Goal: Task Accomplishment & Management: Manage account settings

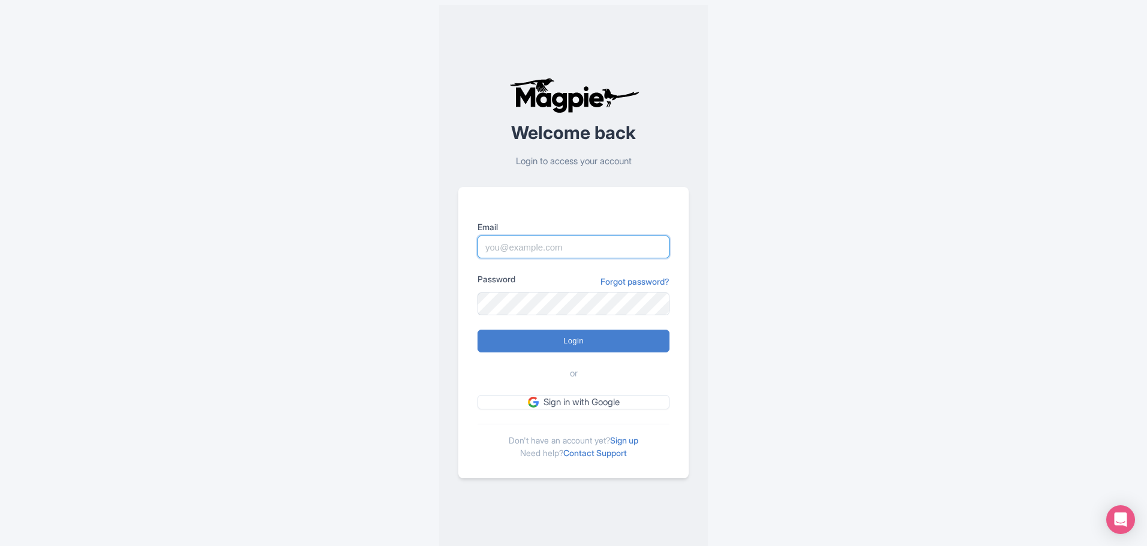
click at [565, 249] on input "Email" at bounding box center [573, 247] width 192 height 23
type input "[EMAIL_ADDRESS][DOMAIN_NAME]"
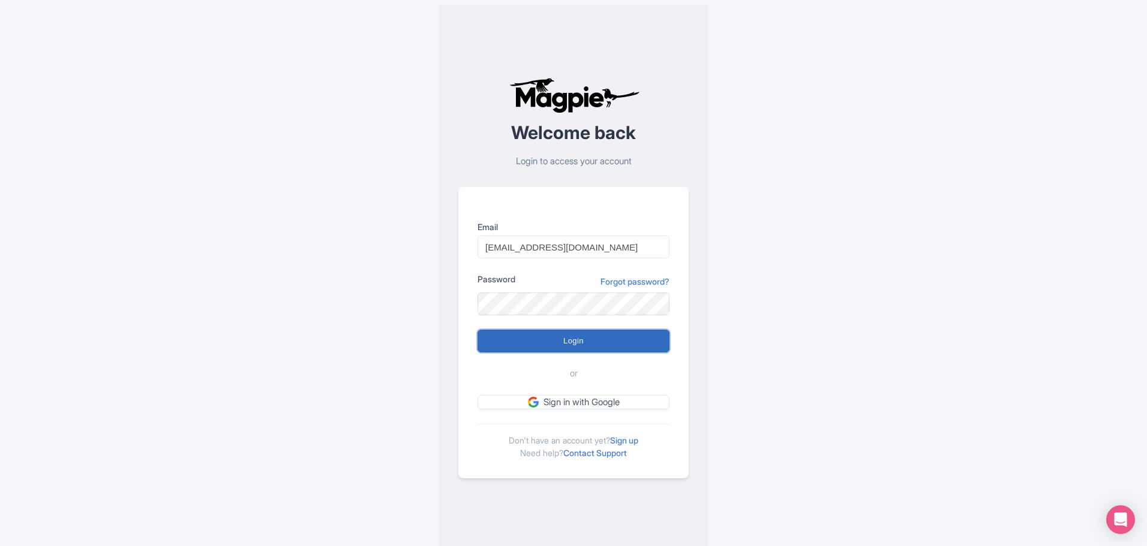
click at [585, 338] on input "Login" at bounding box center [573, 341] width 192 height 23
type input "Logging in..."
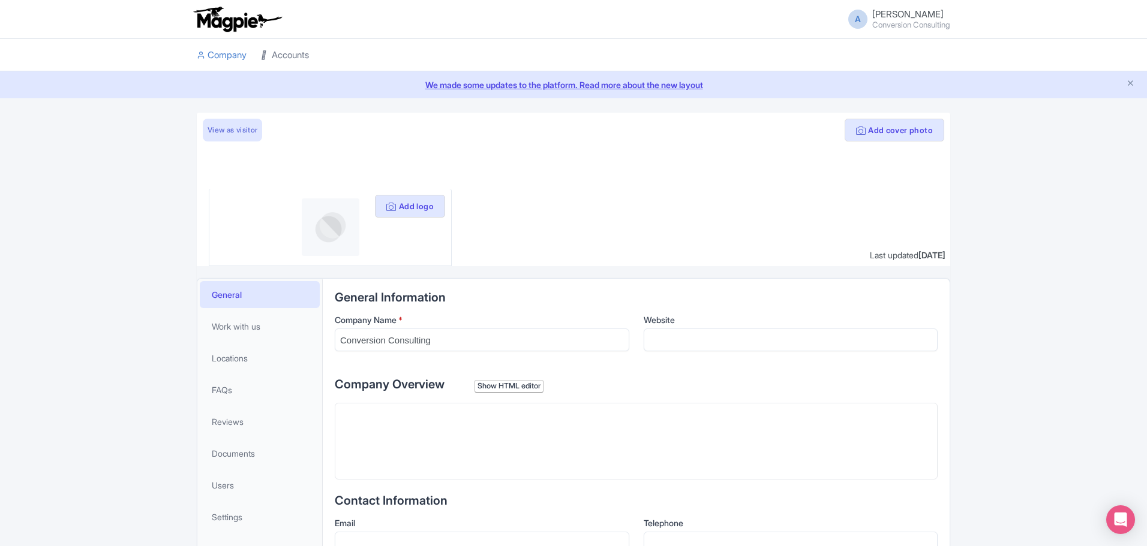
click at [292, 50] on link "Accounts" at bounding box center [285, 55] width 48 height 33
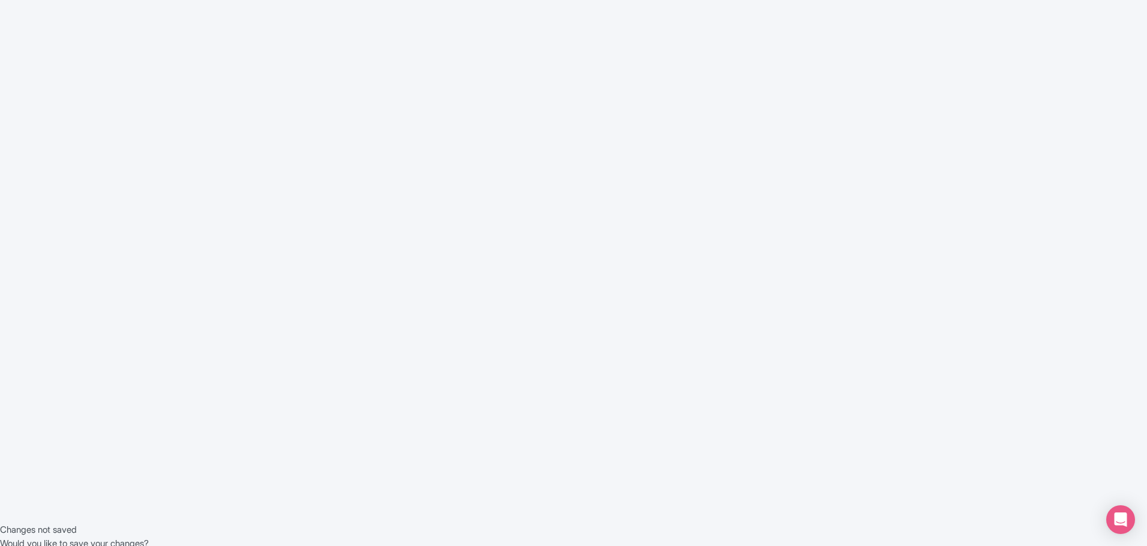
scroll to position [35, 0]
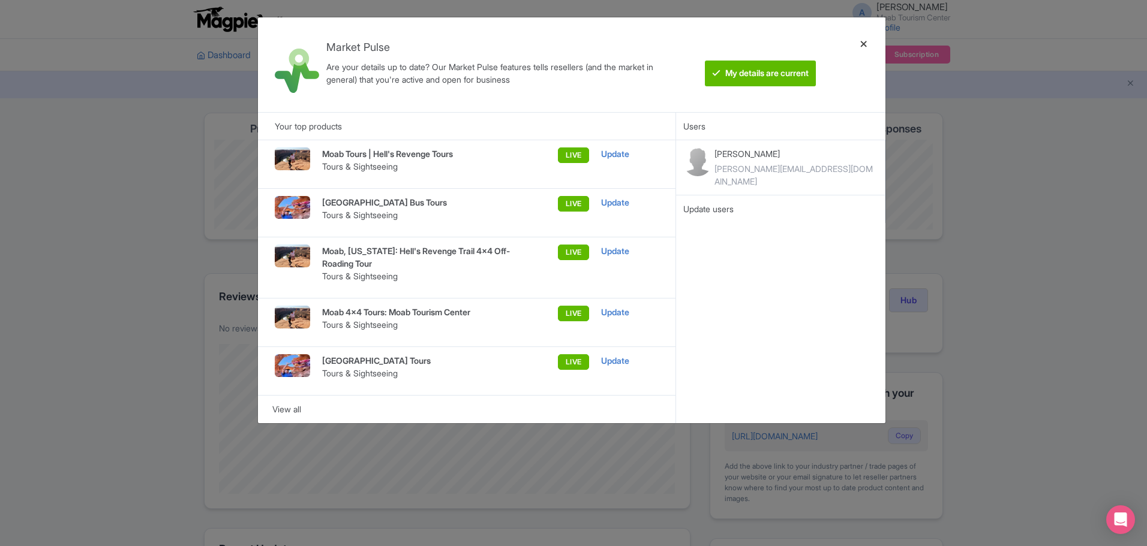
click at [865, 44] on div at bounding box center [863, 65] width 29 height 76
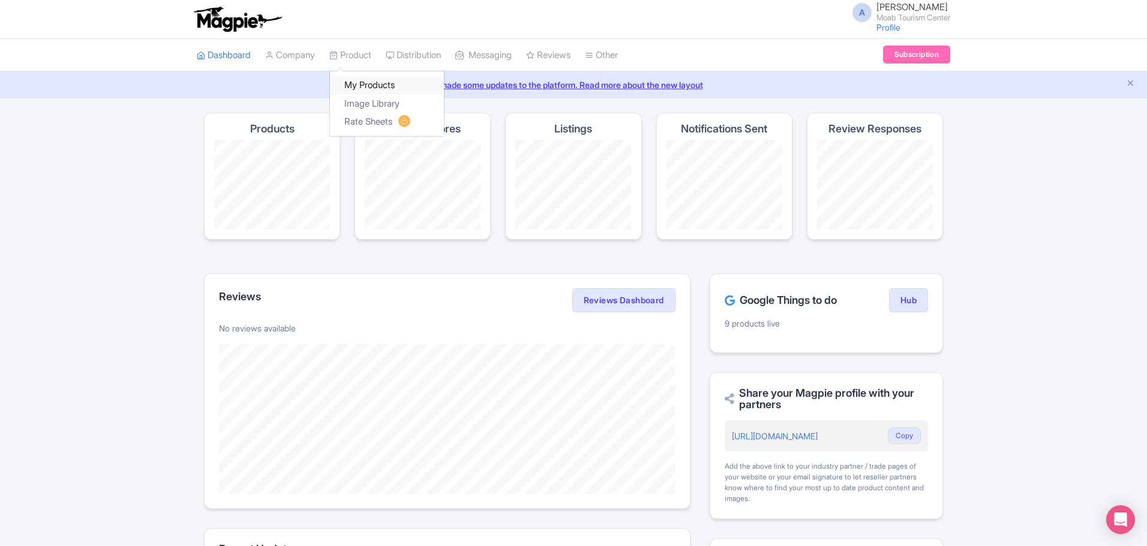
click at [368, 83] on link "My Products" at bounding box center [387, 85] width 114 height 19
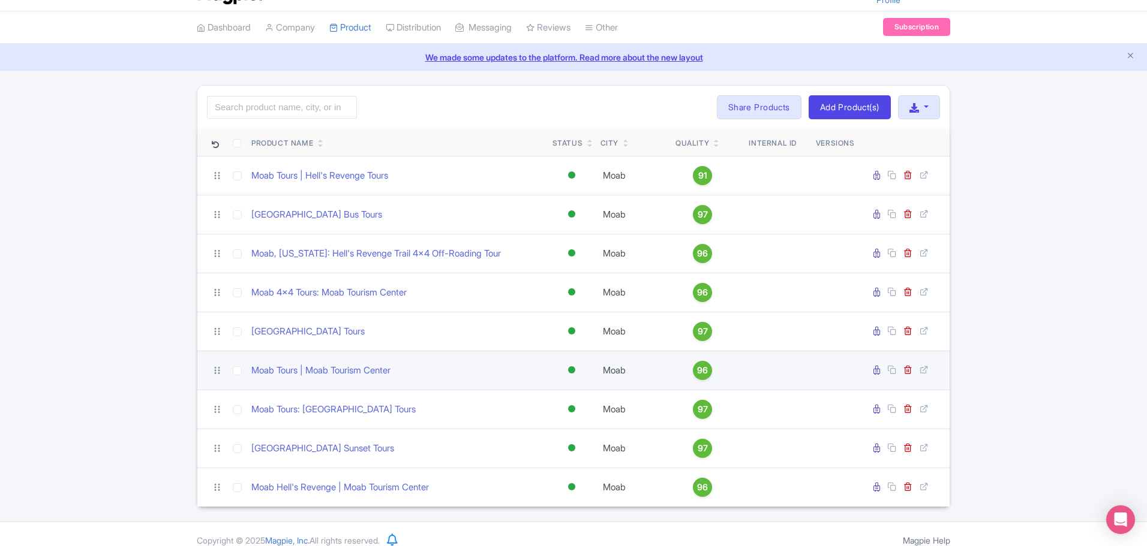
scroll to position [40, 0]
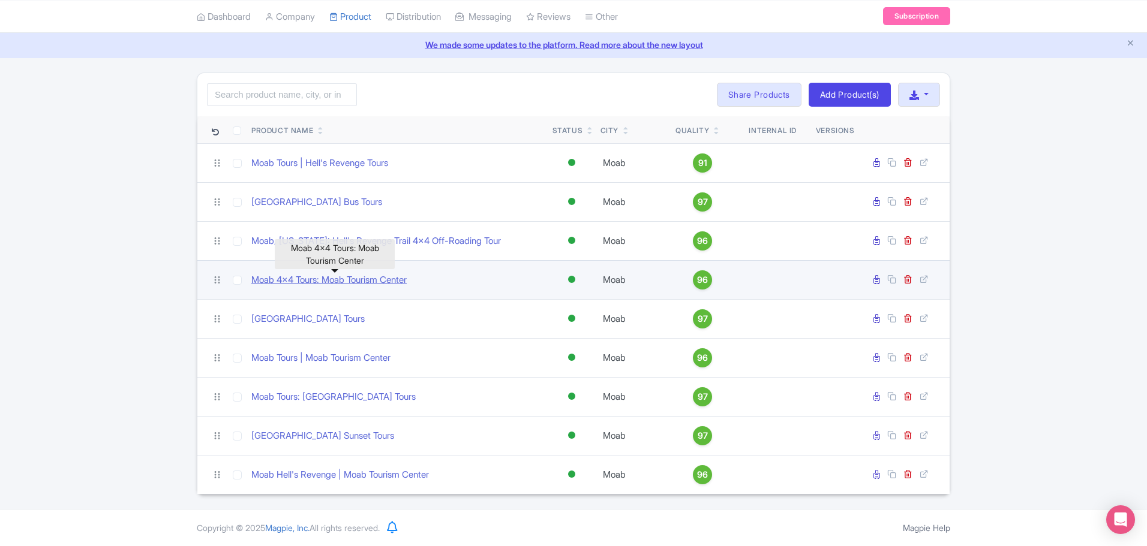
click at [331, 282] on link "Moab 4x4 Tours: Moab Tourism Center" at bounding box center [328, 280] width 155 height 14
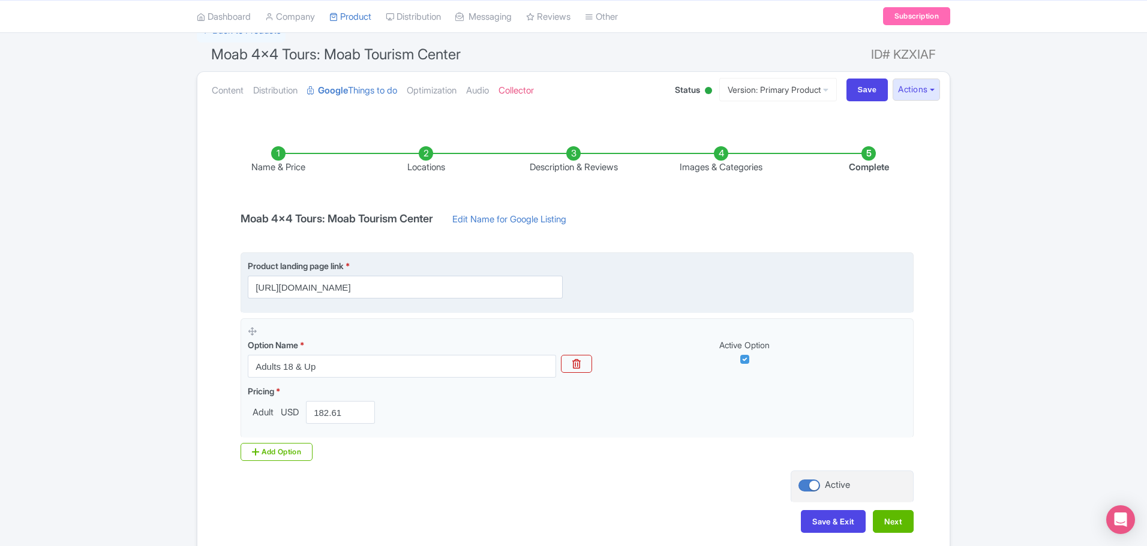
scroll to position [32, 0]
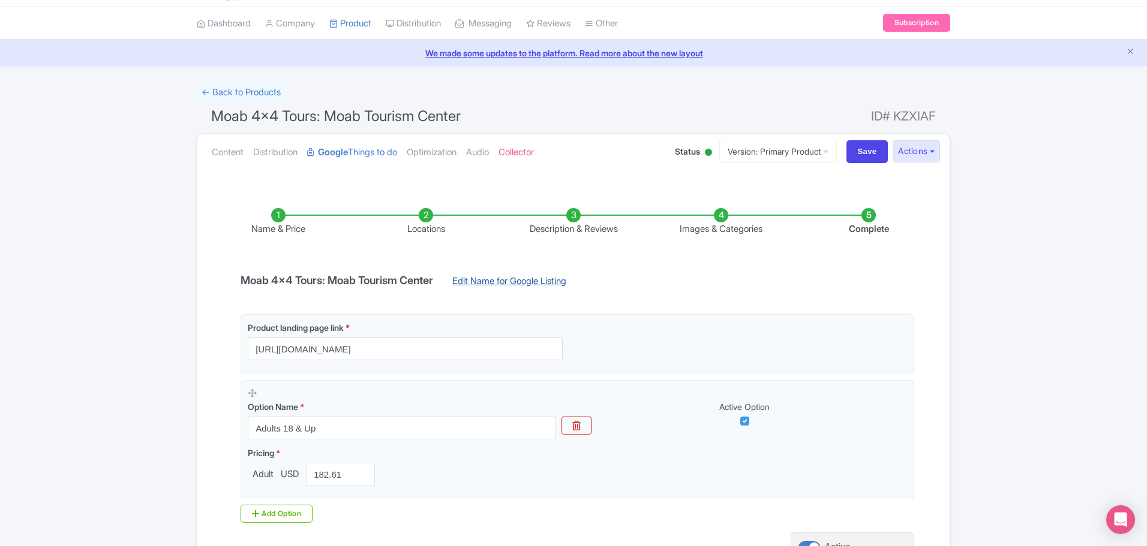
click at [537, 284] on link "Edit Name for Google Listing" at bounding box center [509, 284] width 138 height 19
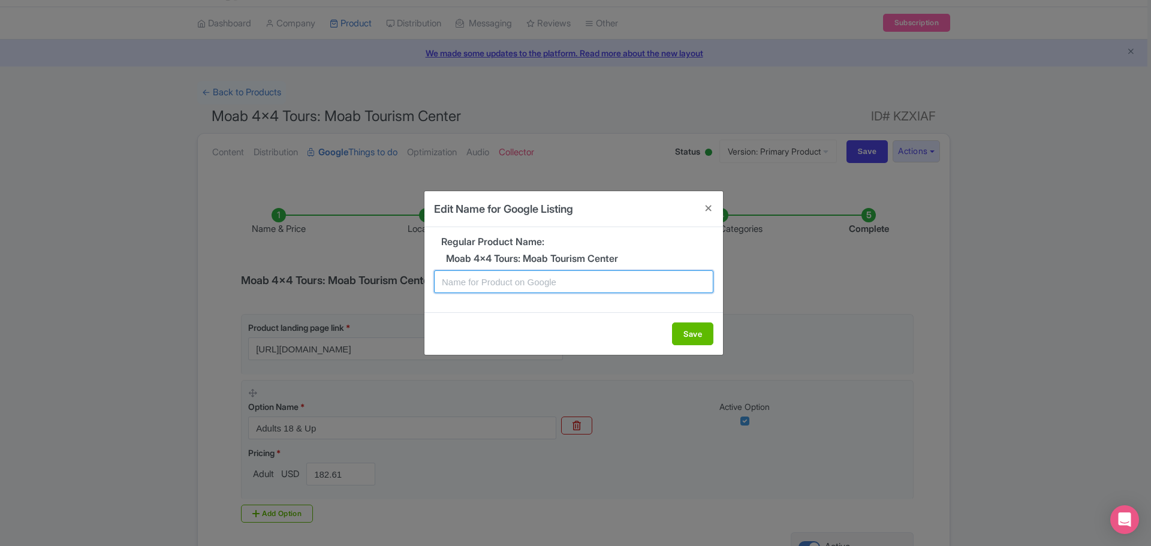
click at [554, 278] on input "text" at bounding box center [573, 281] width 279 height 23
drag, startPoint x: 444, startPoint y: 257, endPoint x: 630, endPoint y: 254, distance: 185.9
click at [630, 254] on h5 "Moab 4x4 Tours: Moab Tourism Center" at bounding box center [573, 259] width 279 height 11
copy h5 "Moab 4x4 Tours: Moab Tourism Center"
click at [515, 274] on input "text" at bounding box center [573, 281] width 279 height 23
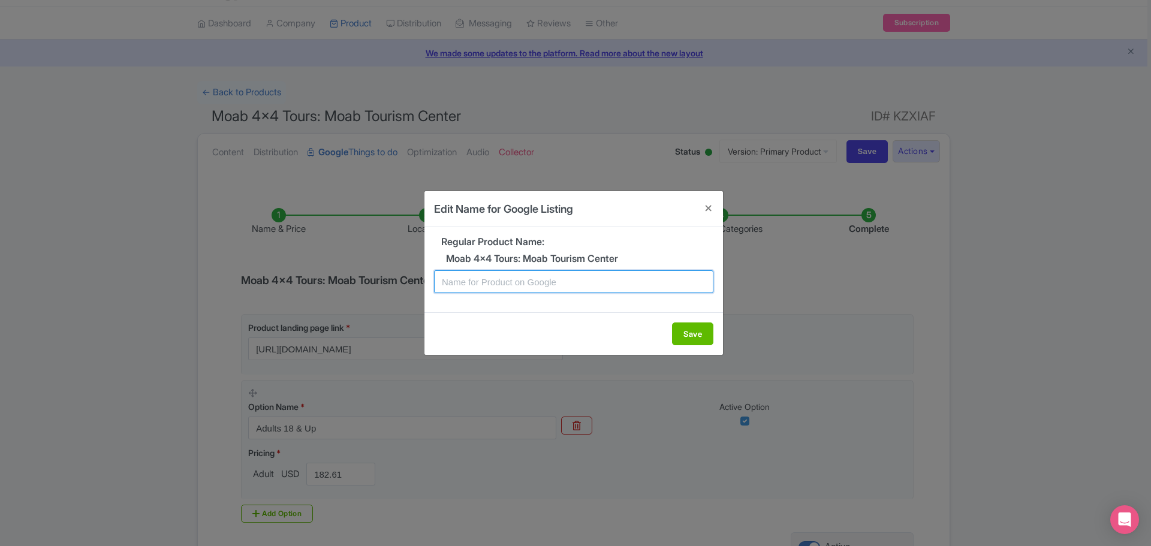
paste input "Moab 4x4 Tours: Moab Tourism Center"
drag, startPoint x: 537, startPoint y: 279, endPoint x: 669, endPoint y: 287, distance: 131.5
click at [669, 287] on input "Moab 4x4 Tours: Moab Tourism Center" at bounding box center [573, 281] width 279 height 23
paste input "UTV Tours: Hell's Revenge 4x4 Off-Roading"
click at [543, 284] on input "Moab UTV Tours: Hell's Revenge 4x4 Off-Roading" at bounding box center [573, 281] width 279 height 23
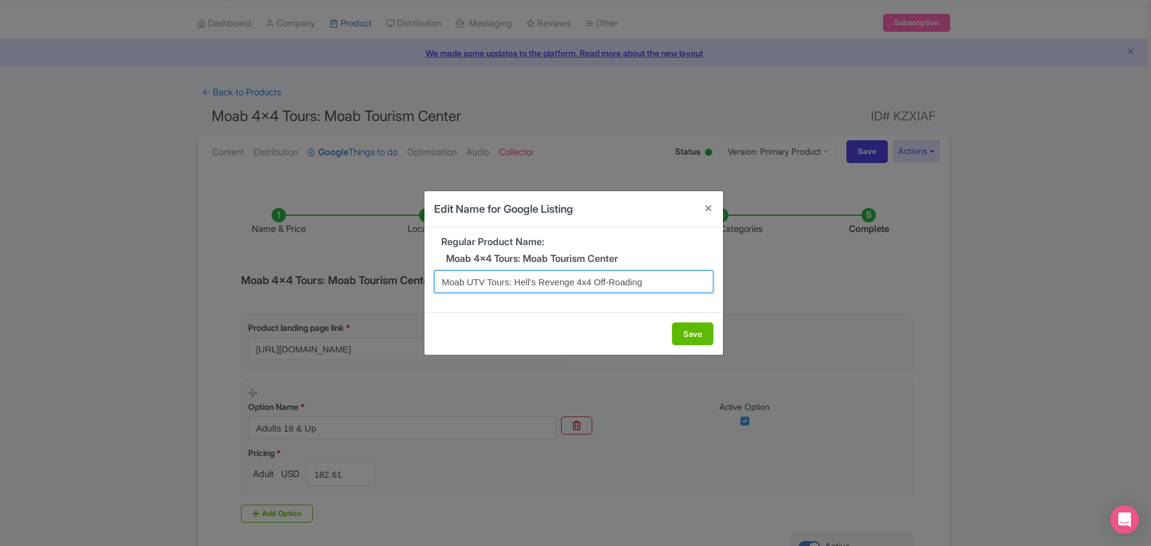
click at [578, 284] on input "Moab UTV Tours: Hell's Revenge 4x4 Off-Roading" at bounding box center [573, 281] width 279 height 23
click at [646, 290] on input "Moab UTV Tours: Hell's Revenge 4x4 Off-Roading" at bounding box center [573, 281] width 279 height 23
click at [505, 287] on input "Moab UTV Tours: Hell's Revenge 4x4 Off-Roading" at bounding box center [573, 281] width 279 height 23
click at [507, 287] on input "Moab UTV Tours: Hell's Revenge 4x4 Off-Roading" at bounding box center [573, 281] width 279 height 23
click at [657, 283] on input "Moab UTV Tour: Hell's Revenge 4x4 Off-Roading" at bounding box center [573, 281] width 279 height 23
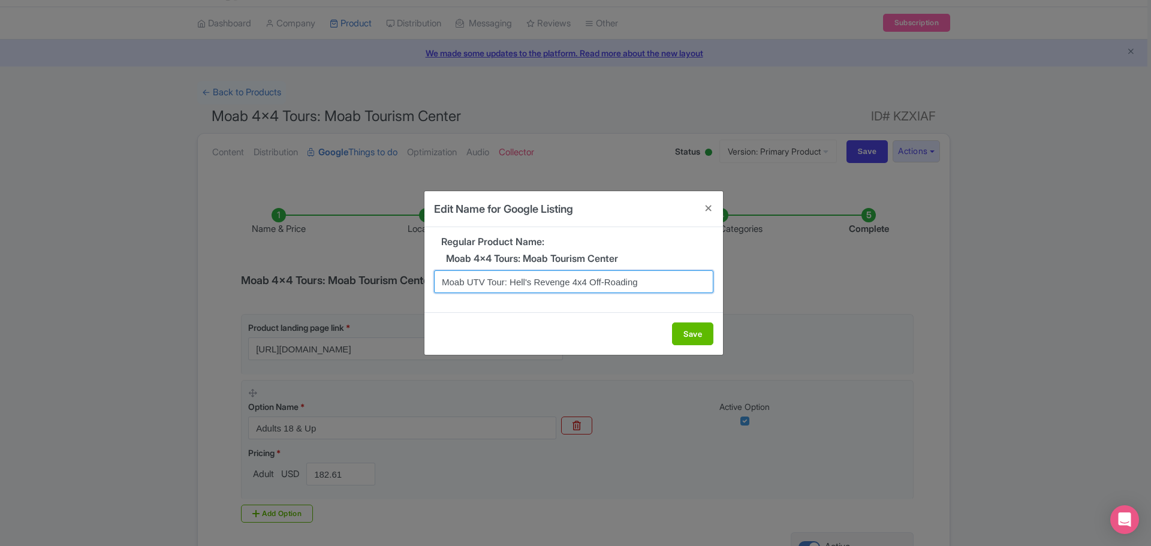
drag, startPoint x: 574, startPoint y: 284, endPoint x: 652, endPoint y: 285, distance: 78.6
click at [652, 285] on input "Moab UTV Tour: Hell's Revenge 4x4 Off-Roading" at bounding box center [573, 281] width 279 height 23
click at [466, 287] on input "Moab UTV Tour: Hell's Revenge" at bounding box center [573, 281] width 279 height 23
paste input "4x4 Off-Roading"
drag, startPoint x: 534, startPoint y: 279, endPoint x: 573, endPoint y: 284, distance: 38.6
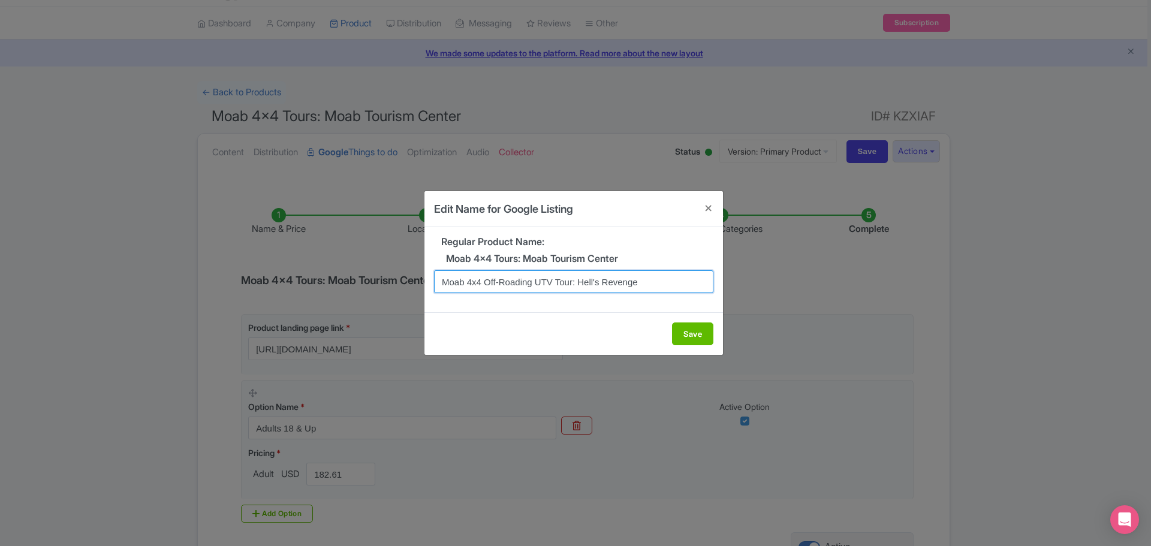
click at [573, 284] on input "Moab 4x4 Off-Roading UTV Tour: Hell's Revenge" at bounding box center [573, 281] width 279 height 23
click at [626, 280] on input "Moab 4x4 Off-Roading: Hell's Revenge" at bounding box center [573, 281] width 279 height 23
paste input "UTV Tour"
type input "Moab 4x4 Off-Roading: Hell's Revenge UTV Tour"
click at [699, 334] on button "Save" at bounding box center [692, 334] width 41 height 23
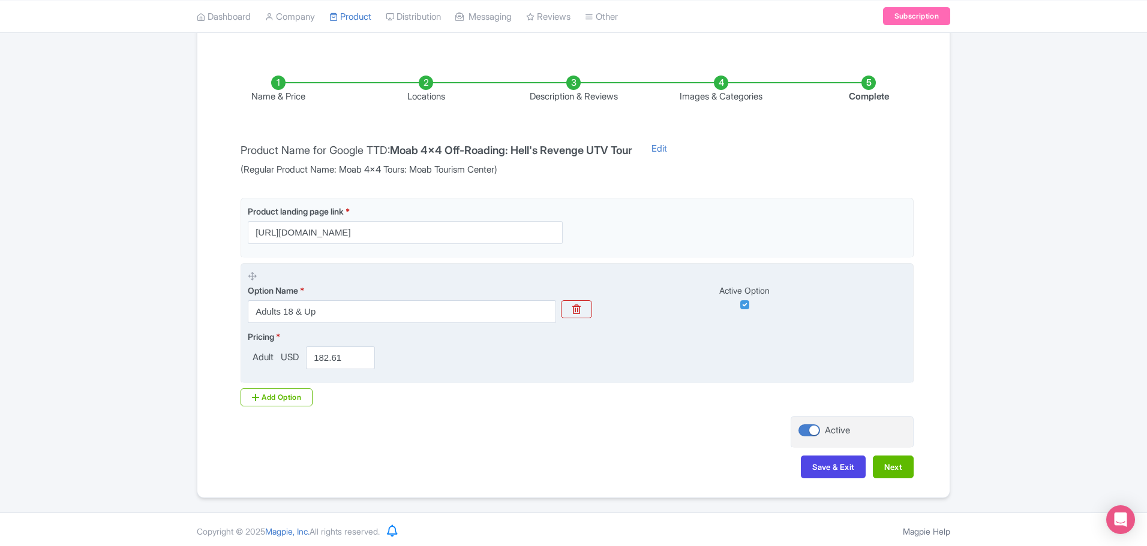
scroll to position [168, 0]
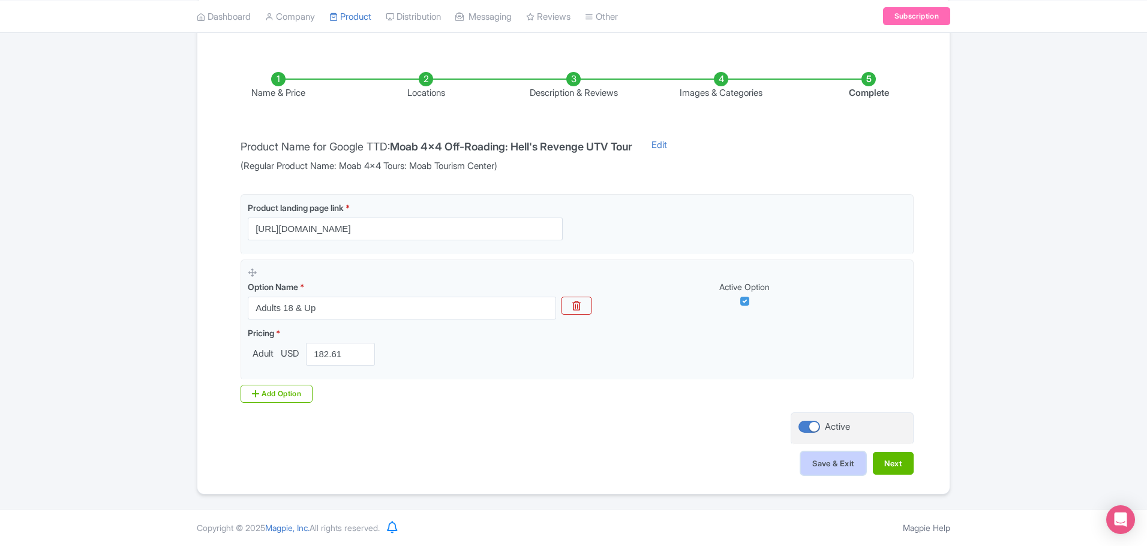
click at [824, 467] on button "Save & Exit" at bounding box center [833, 463] width 65 height 23
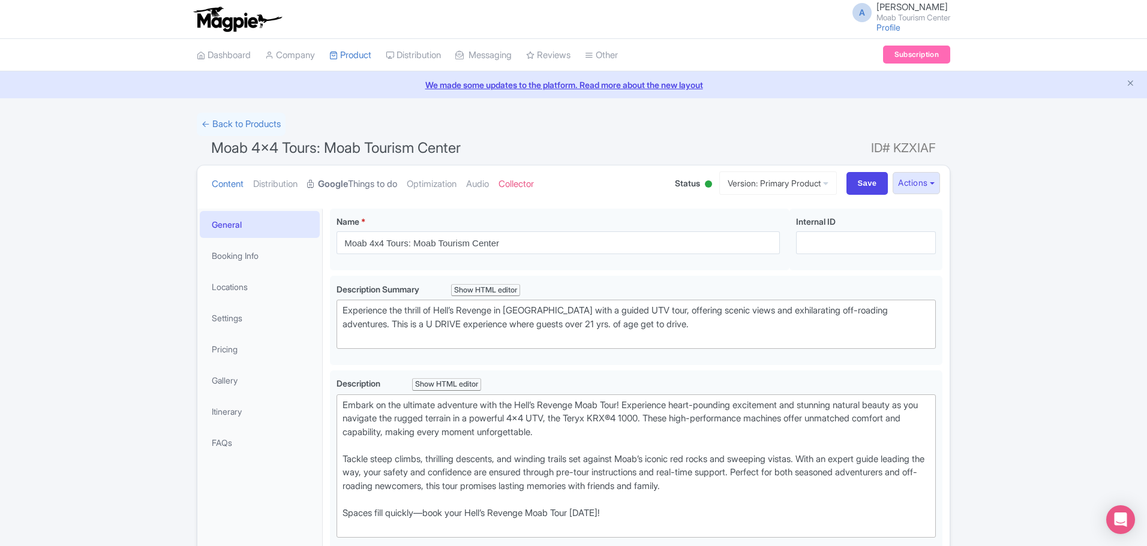
click at [370, 185] on link "Google Things to do" at bounding box center [352, 185] width 90 height 38
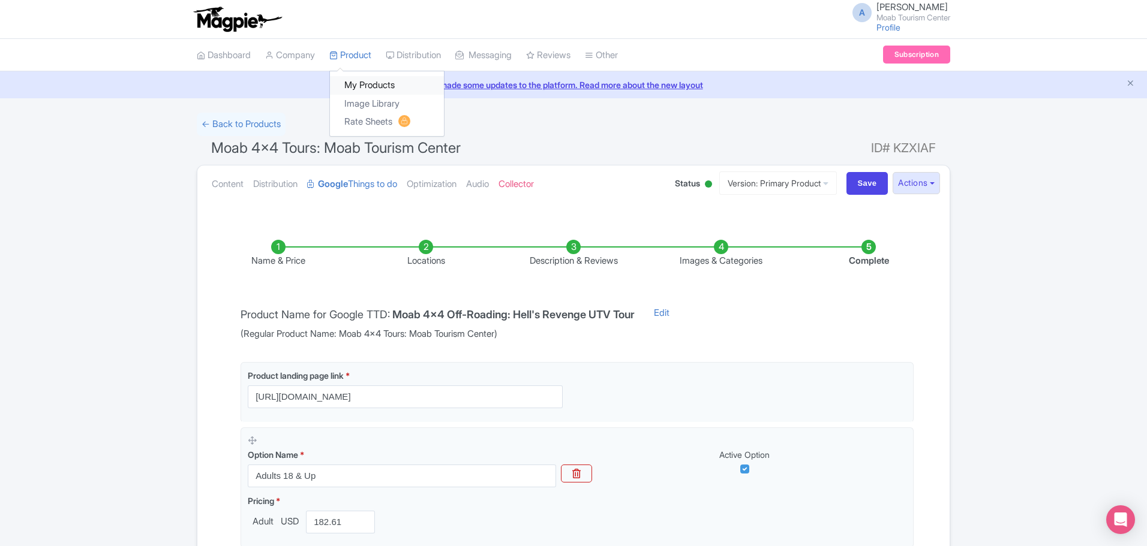
click at [383, 92] on link "My Products" at bounding box center [387, 85] width 114 height 19
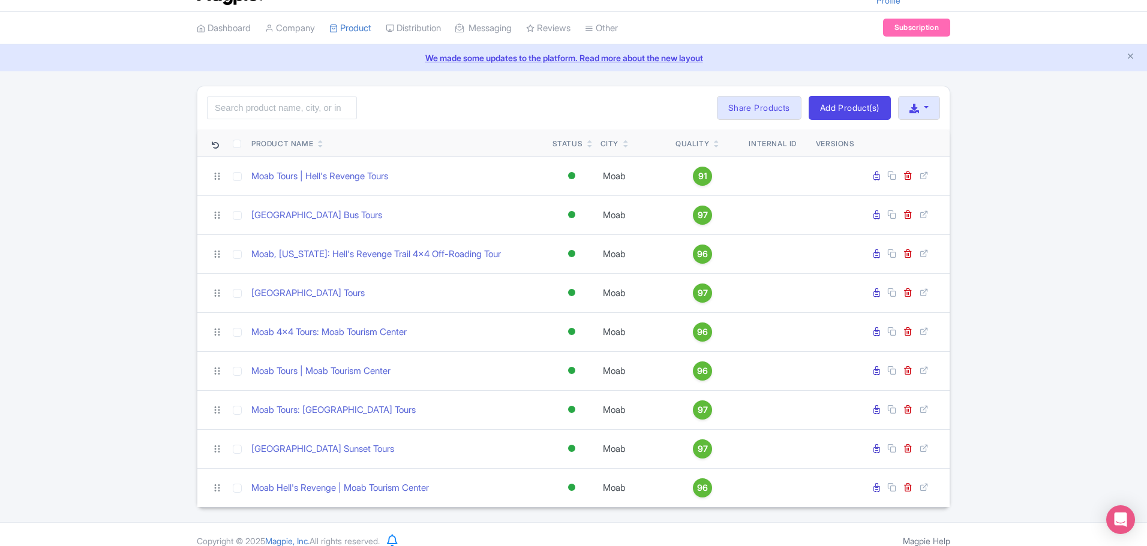
scroll to position [40, 0]
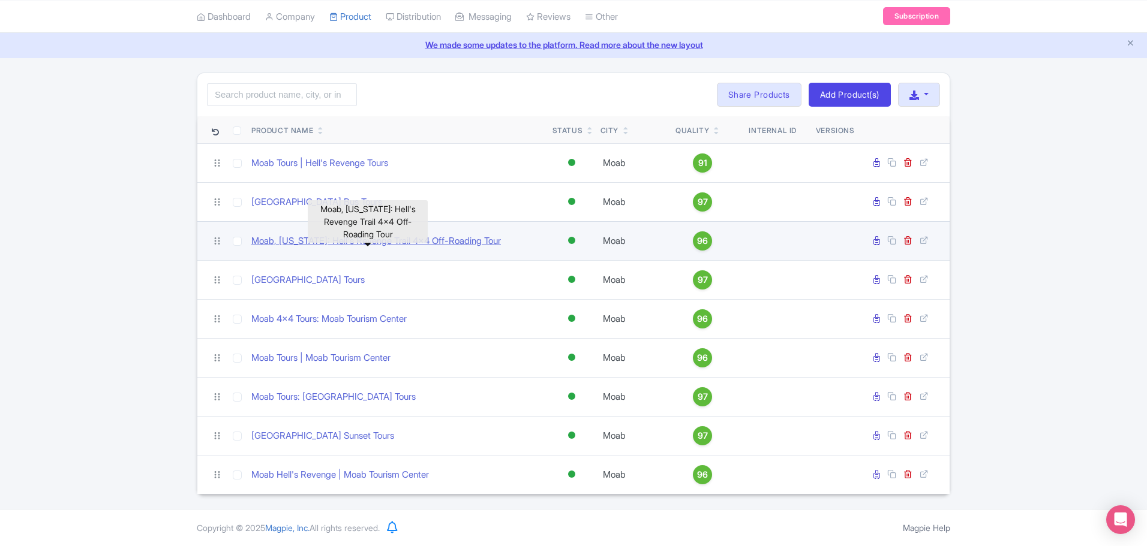
click at [463, 236] on link "Moab, [US_STATE]: Hell's Revenge Trail 4x4 Off-Roading Tour" at bounding box center [375, 241] width 249 height 14
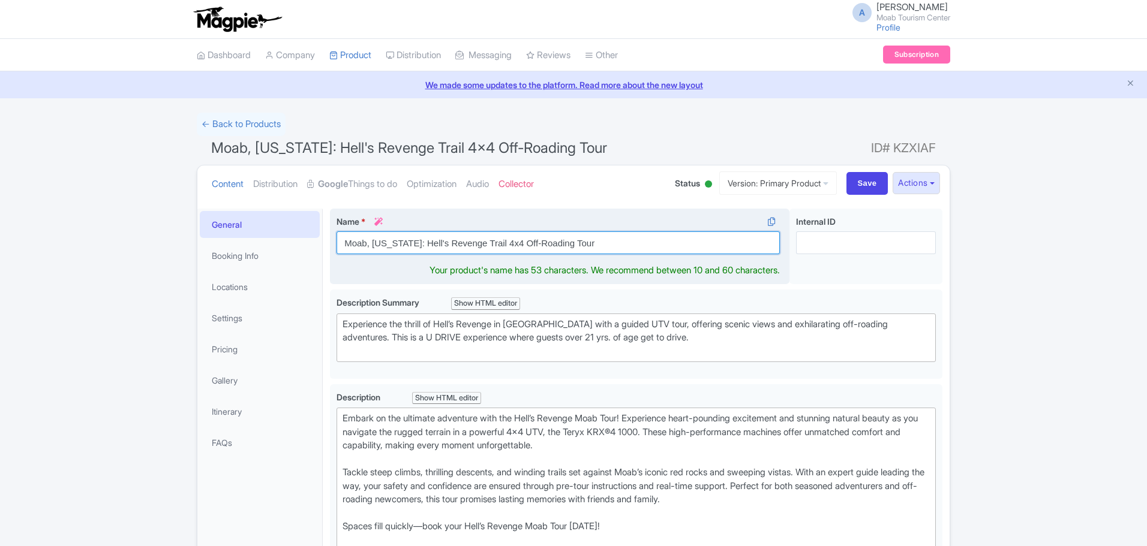
click at [573, 242] on input "Moab, [US_STATE]: Hell's Revenge Trail 4x4 Off-Roading Tour" at bounding box center [557, 242] width 443 height 23
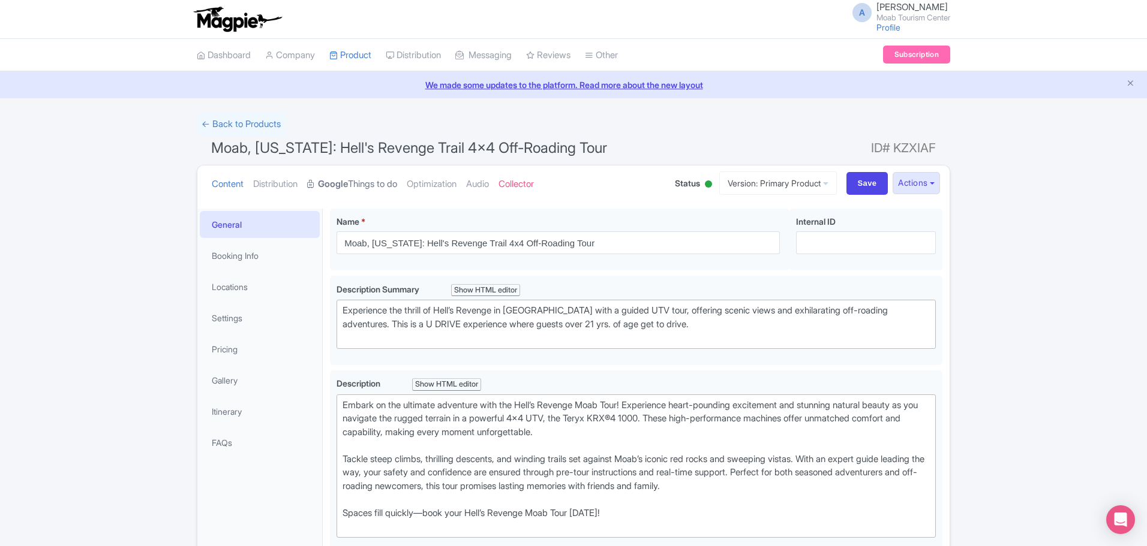
click at [386, 178] on link "Google Things to do" at bounding box center [352, 185] width 90 height 38
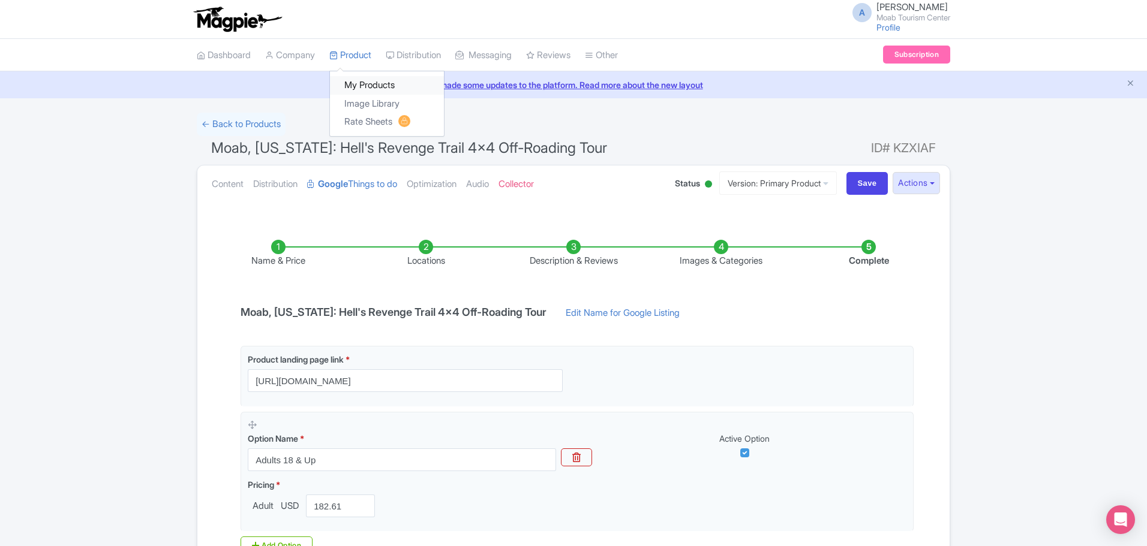
click at [356, 77] on link "My Products" at bounding box center [387, 85] width 114 height 19
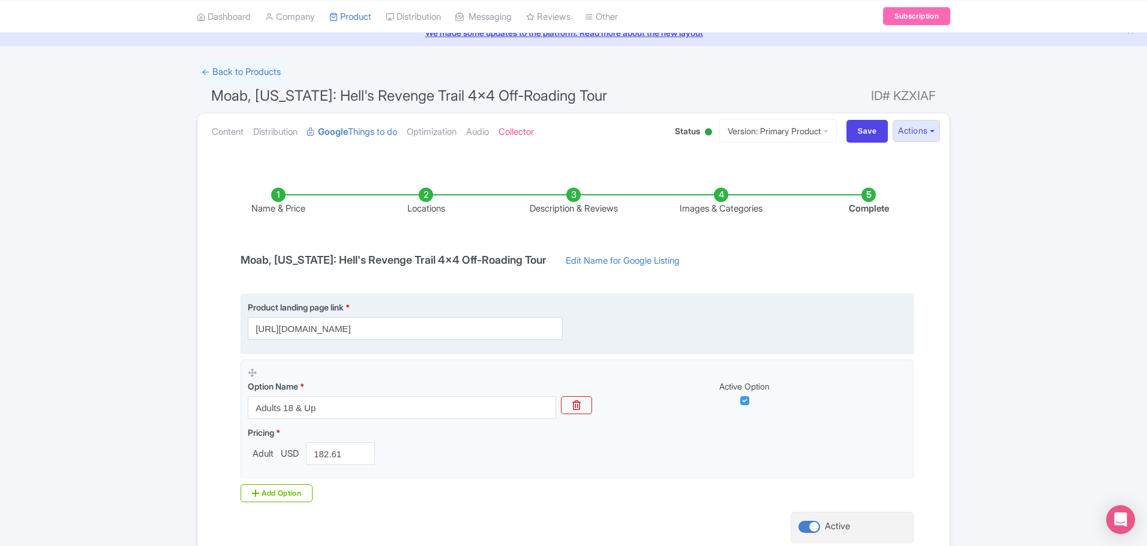
scroll to position [146, 0]
